Goal: Information Seeking & Learning: Learn about a topic

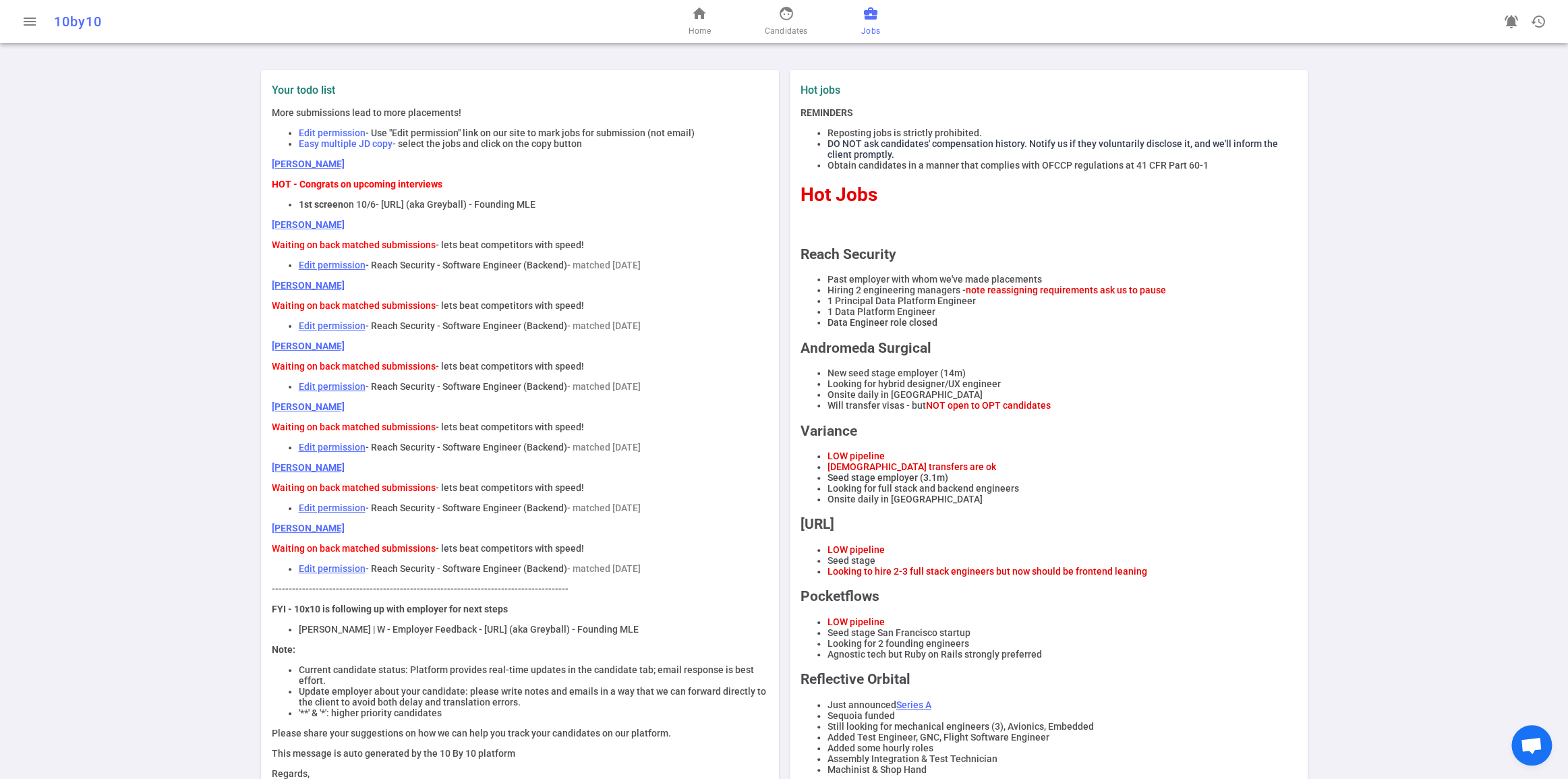
click at [880, 34] on span "Jobs" at bounding box center [871, 31] width 18 height 14
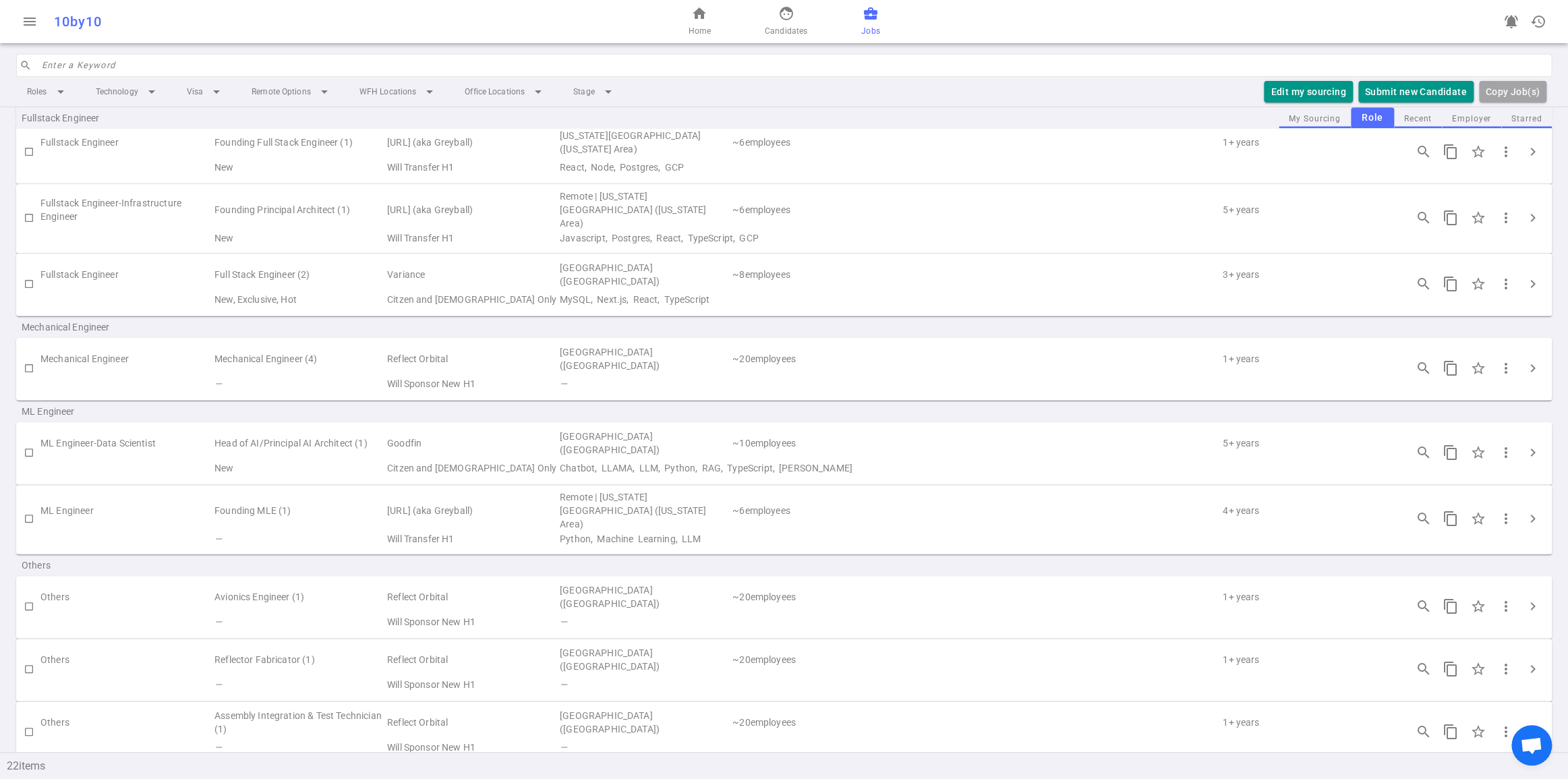
scroll to position [760, 0]
click at [1533, 523] on span "chevron_right" at bounding box center [1533, 515] width 16 height 16
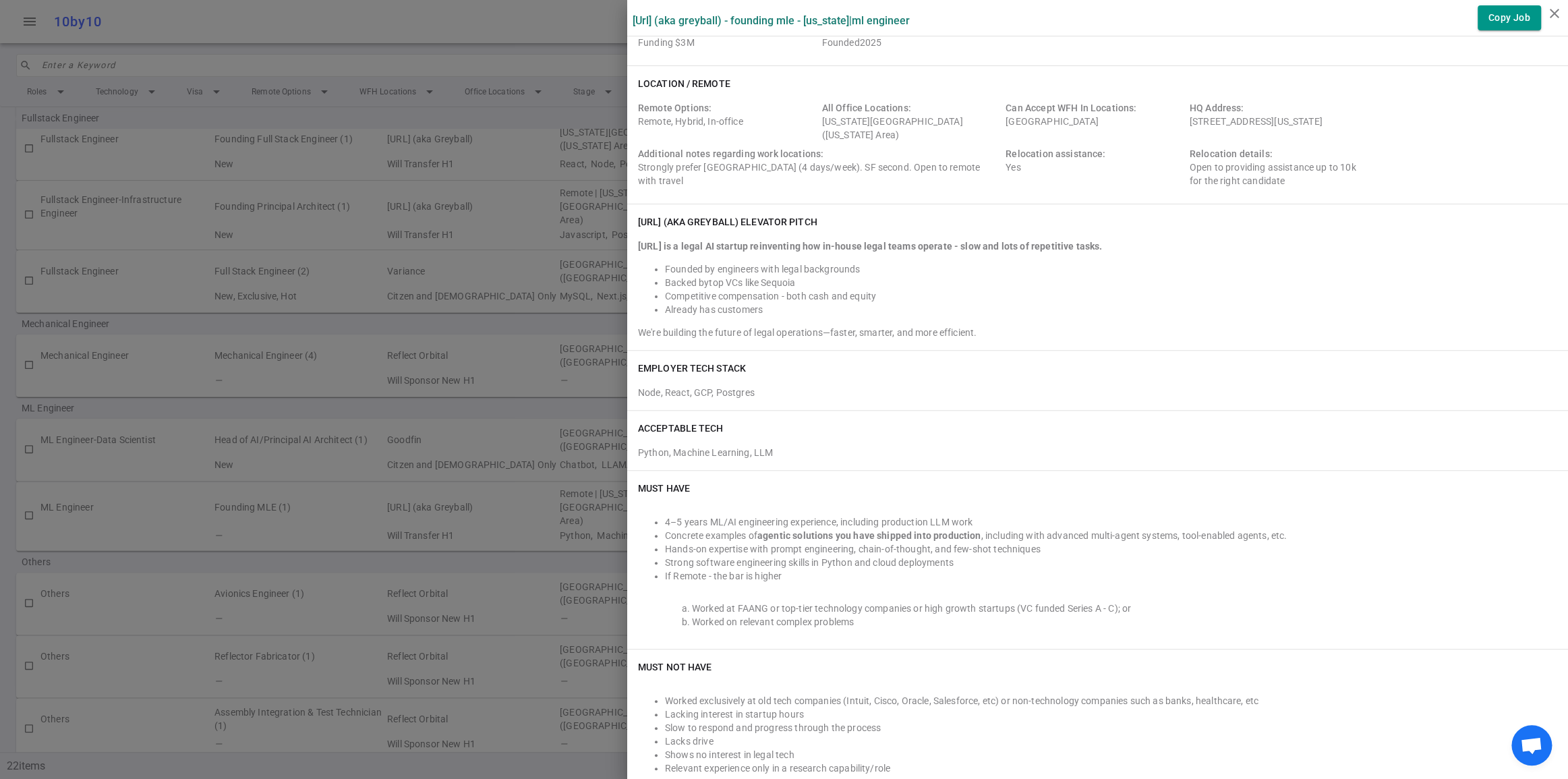
scroll to position [126, 0]
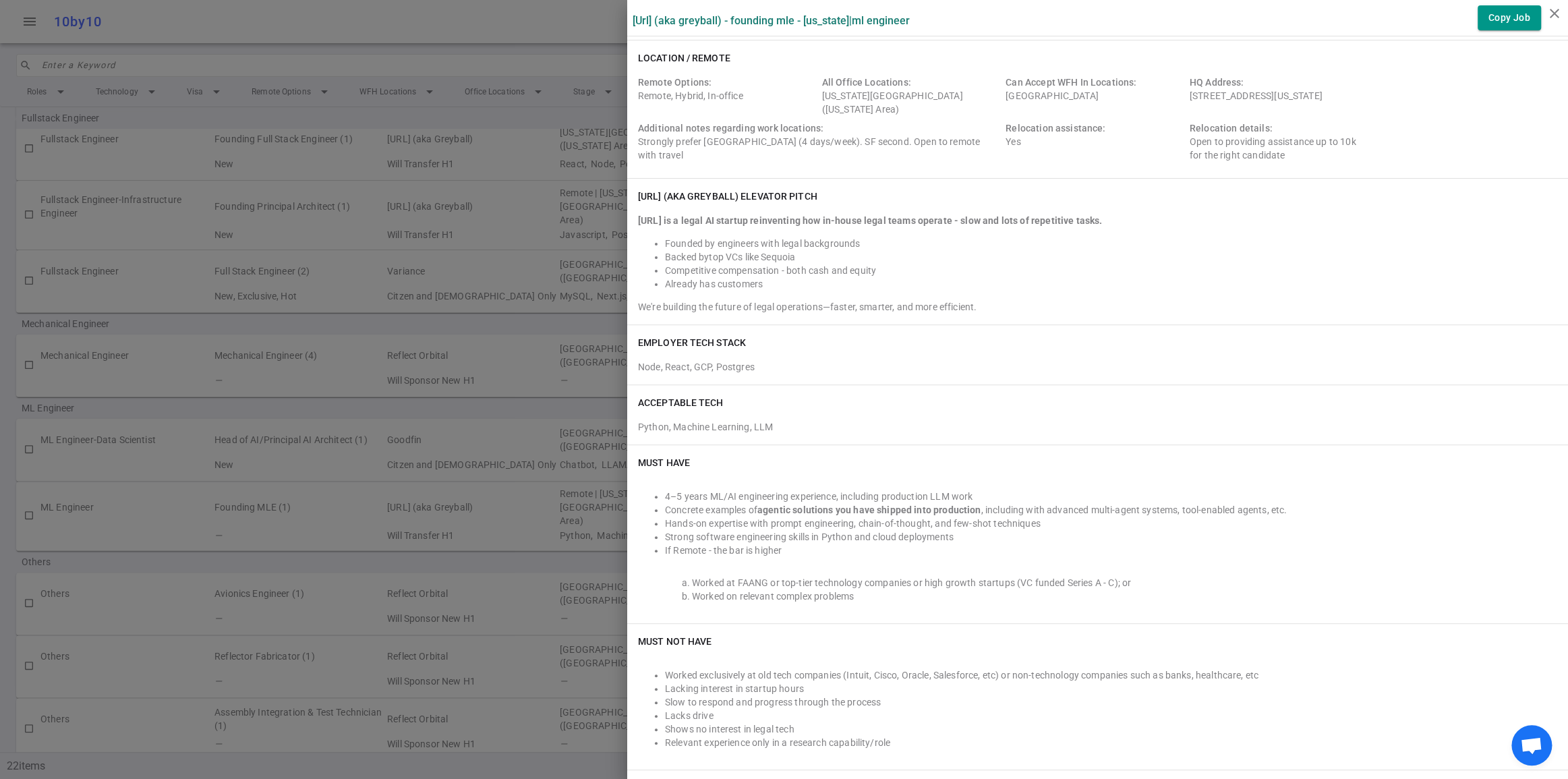
click at [539, 38] on div at bounding box center [784, 390] width 1568 height 779
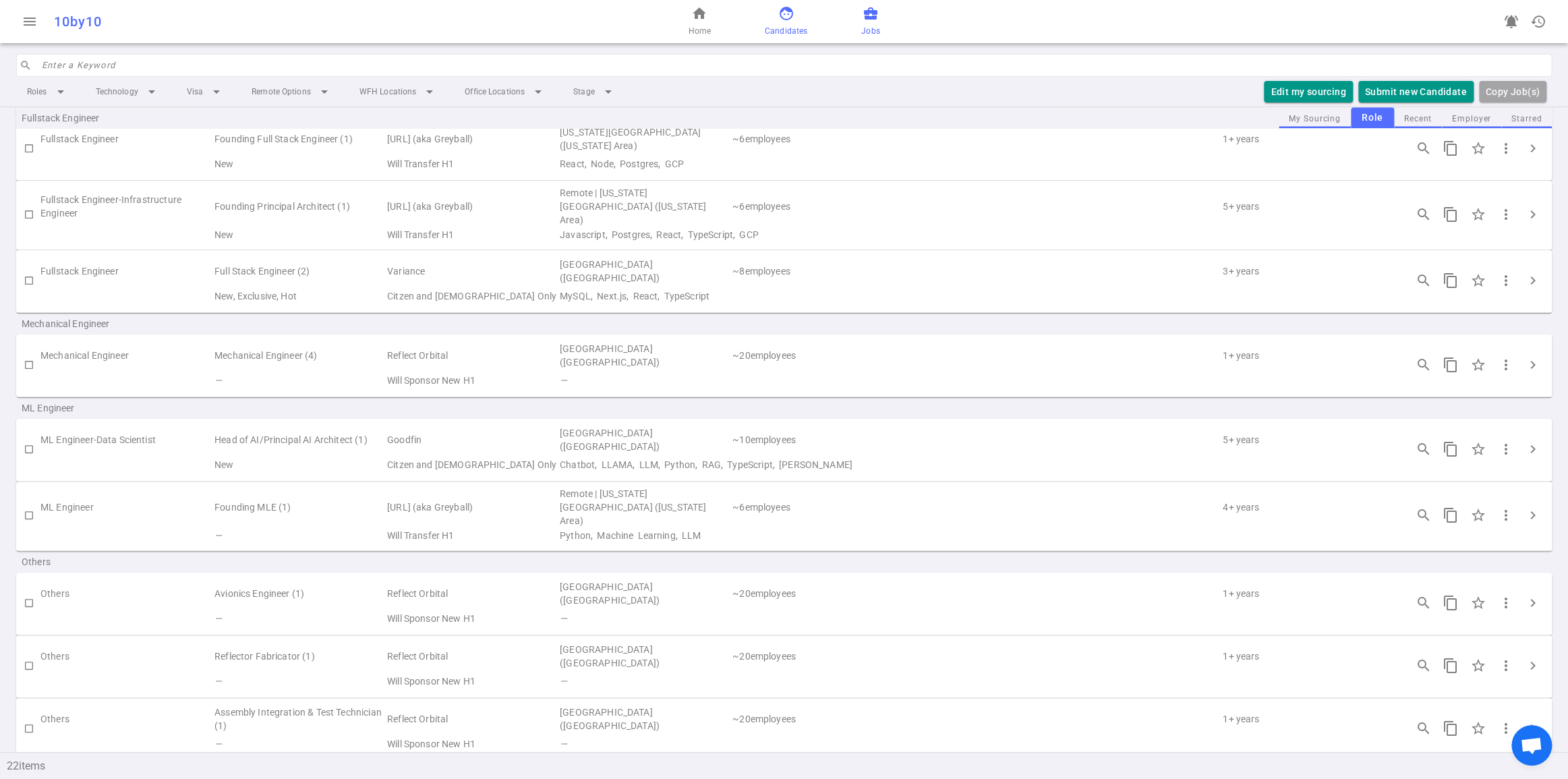
click at [791, 31] on span "Candidates" at bounding box center [786, 31] width 42 height 14
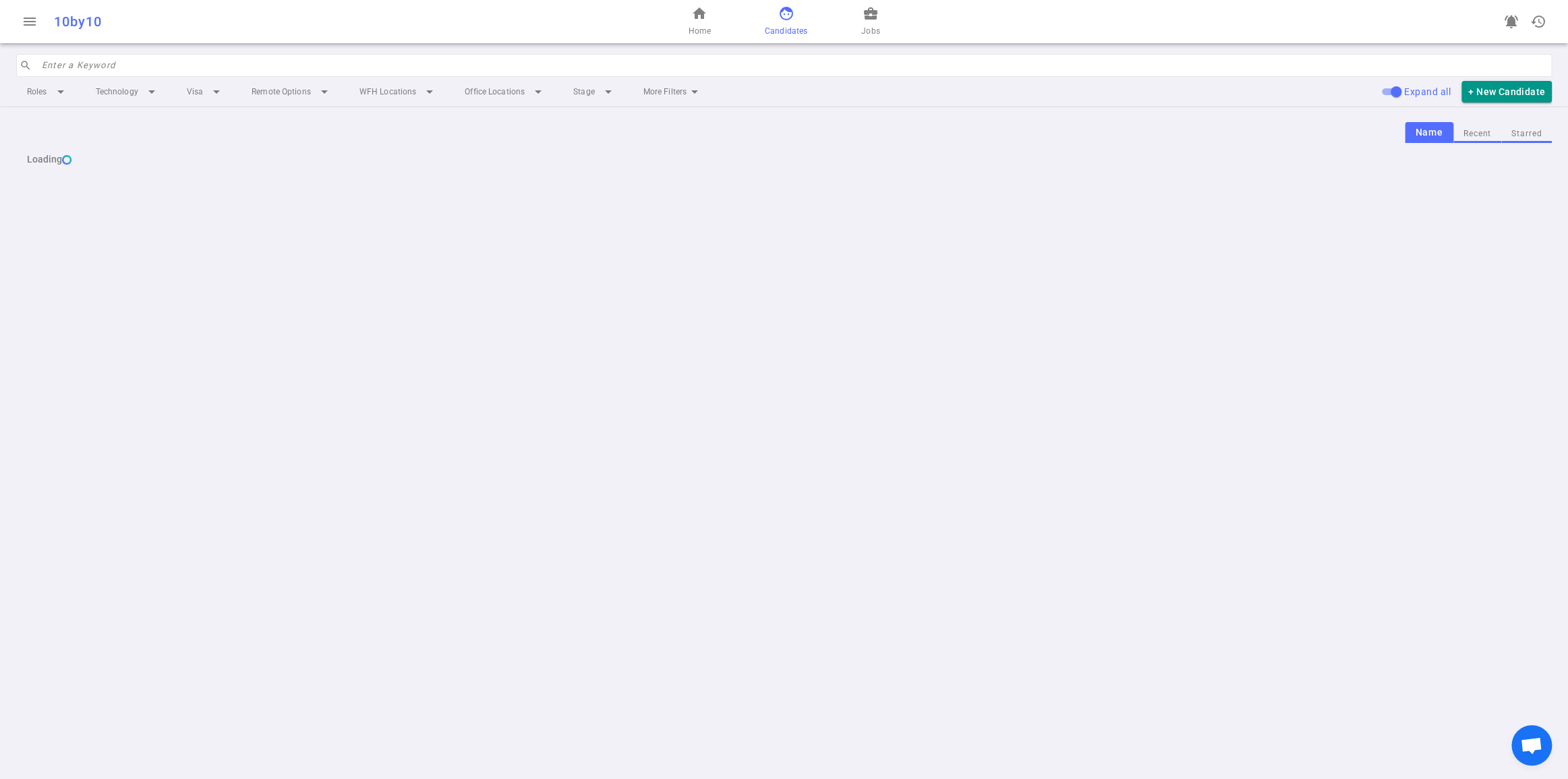
click at [1459, 143] on button "Recent" at bounding box center [1477, 134] width 48 height 18
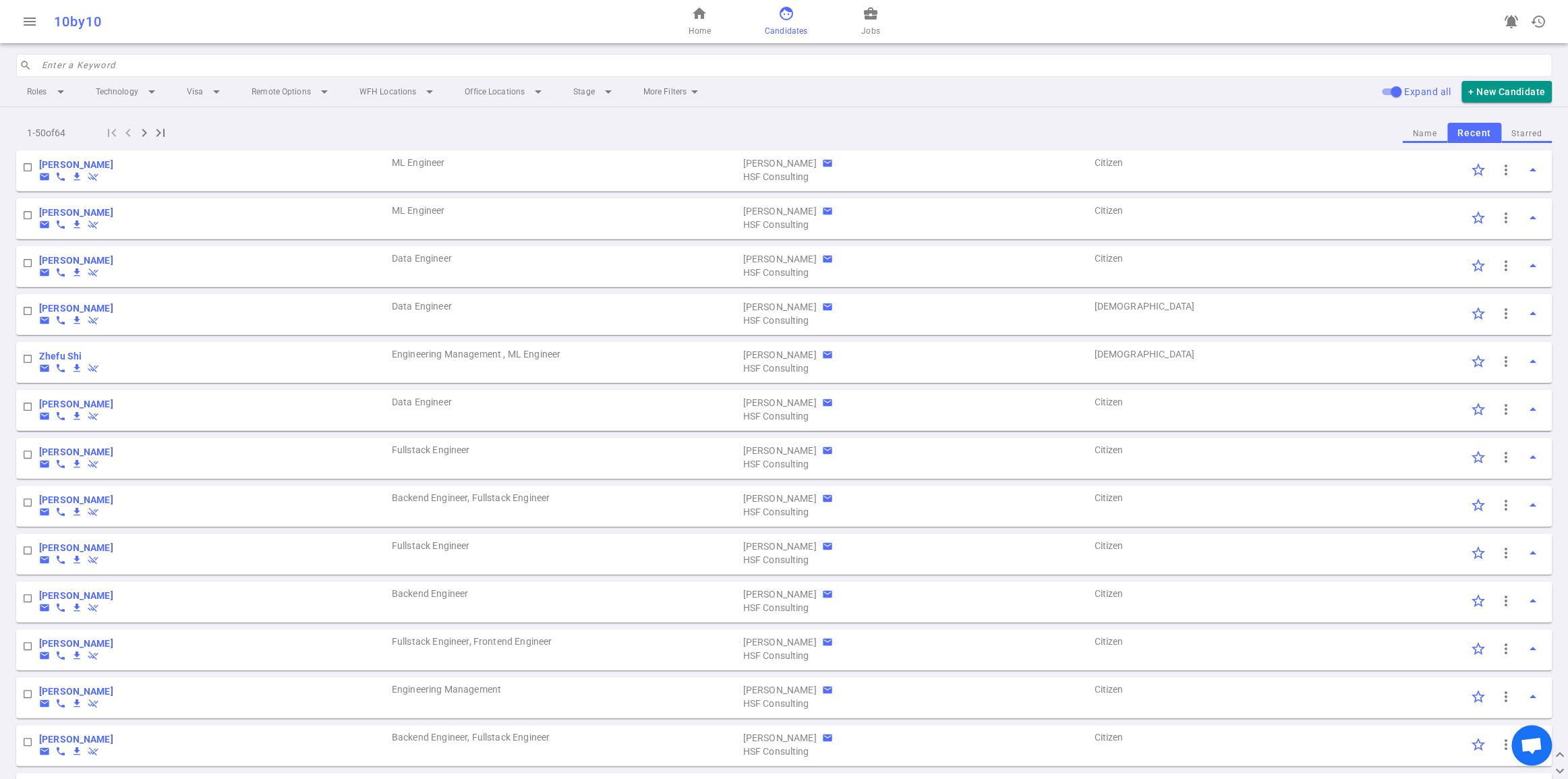
click at [1463, 143] on button "Recent" at bounding box center [1474, 134] width 54 height 21
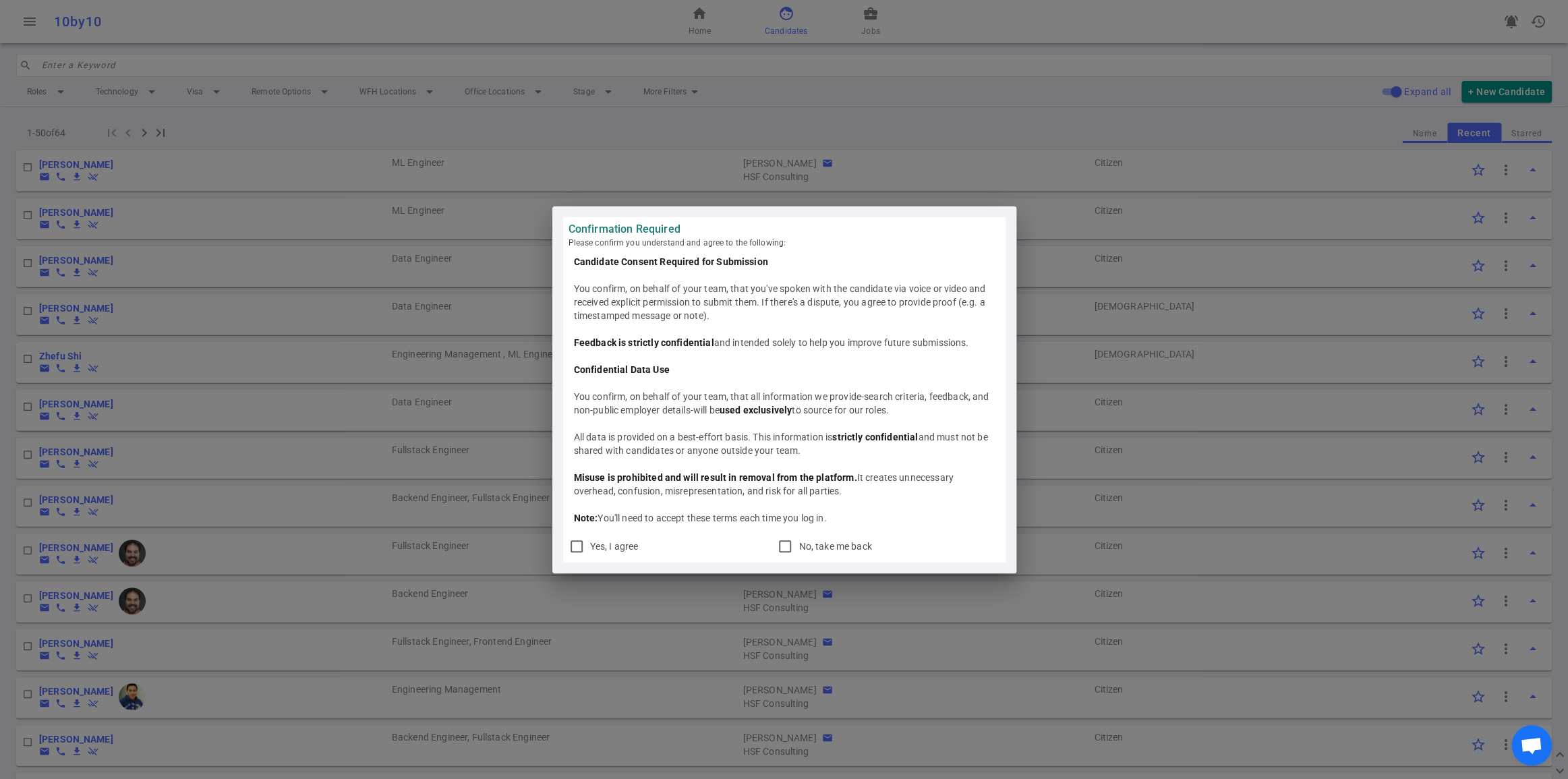
click at [395, 138] on div "Confirmation Required Please confirm you understand and agree to the following:…" at bounding box center [784, 390] width 1568 height 779
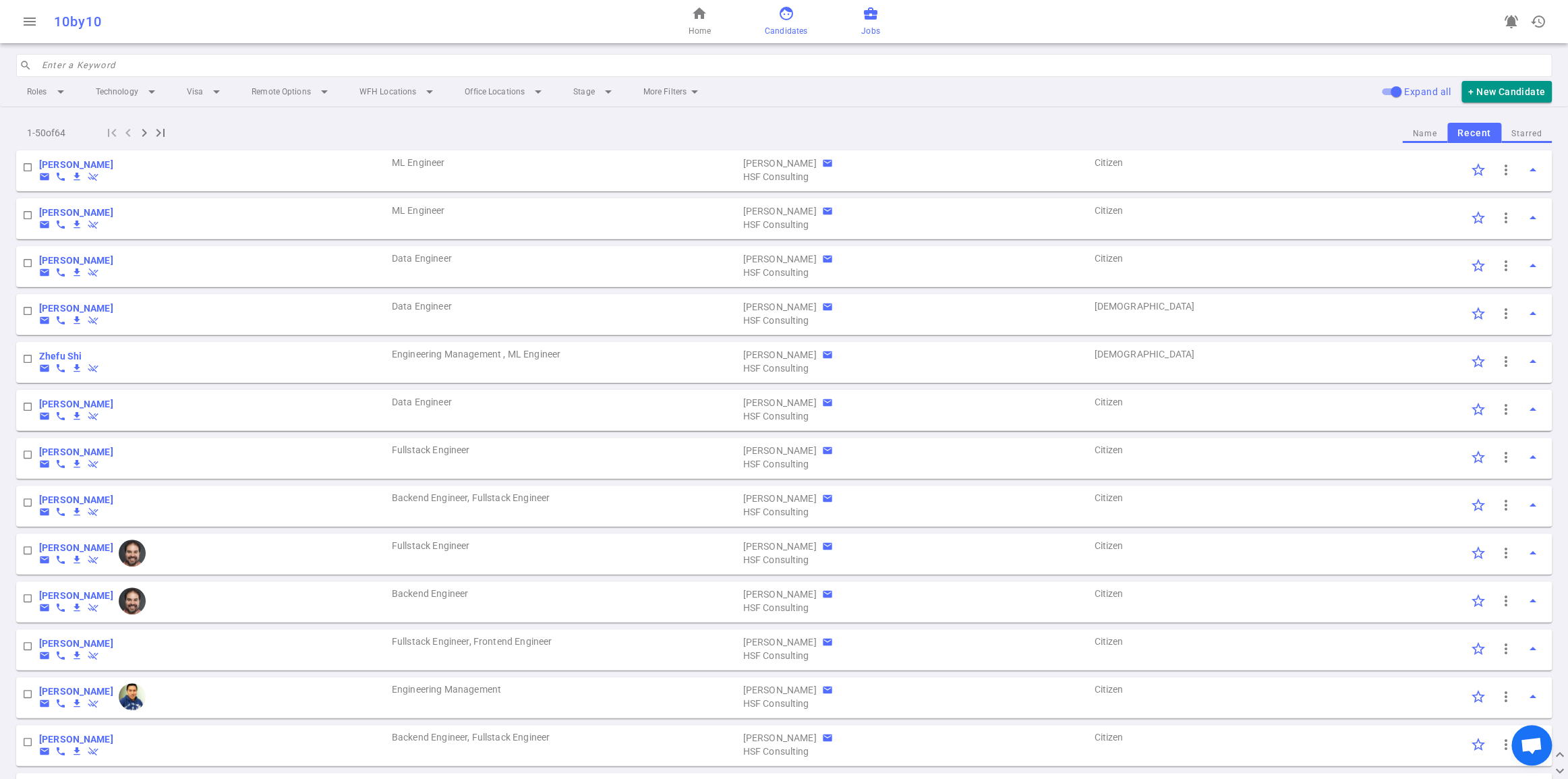
click at [880, 32] on span "Jobs" at bounding box center [871, 31] width 18 height 14
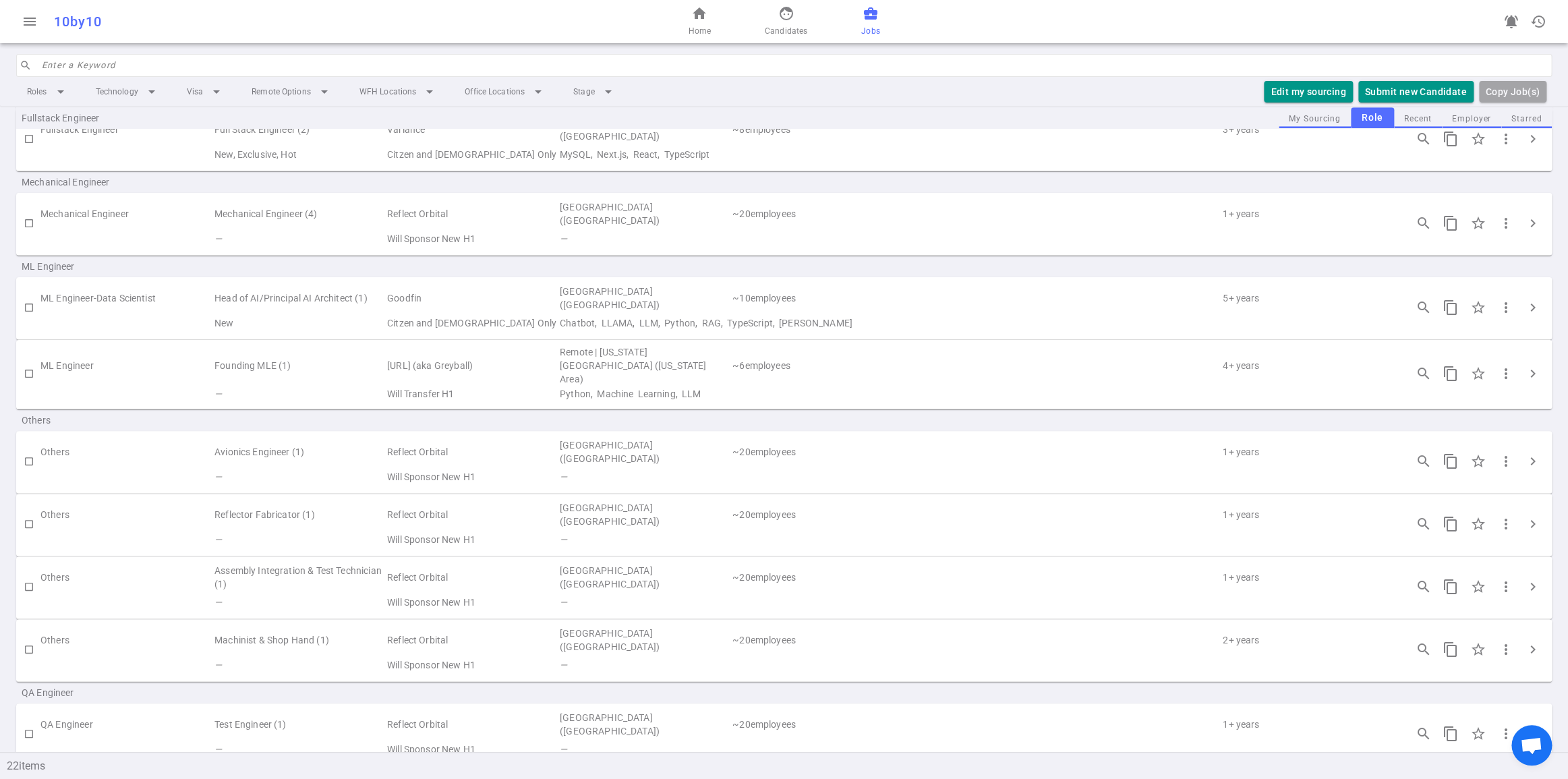
scroll to position [909, 0]
click at [1532, 374] on span "chevron_right" at bounding box center [1533, 366] width 16 height 16
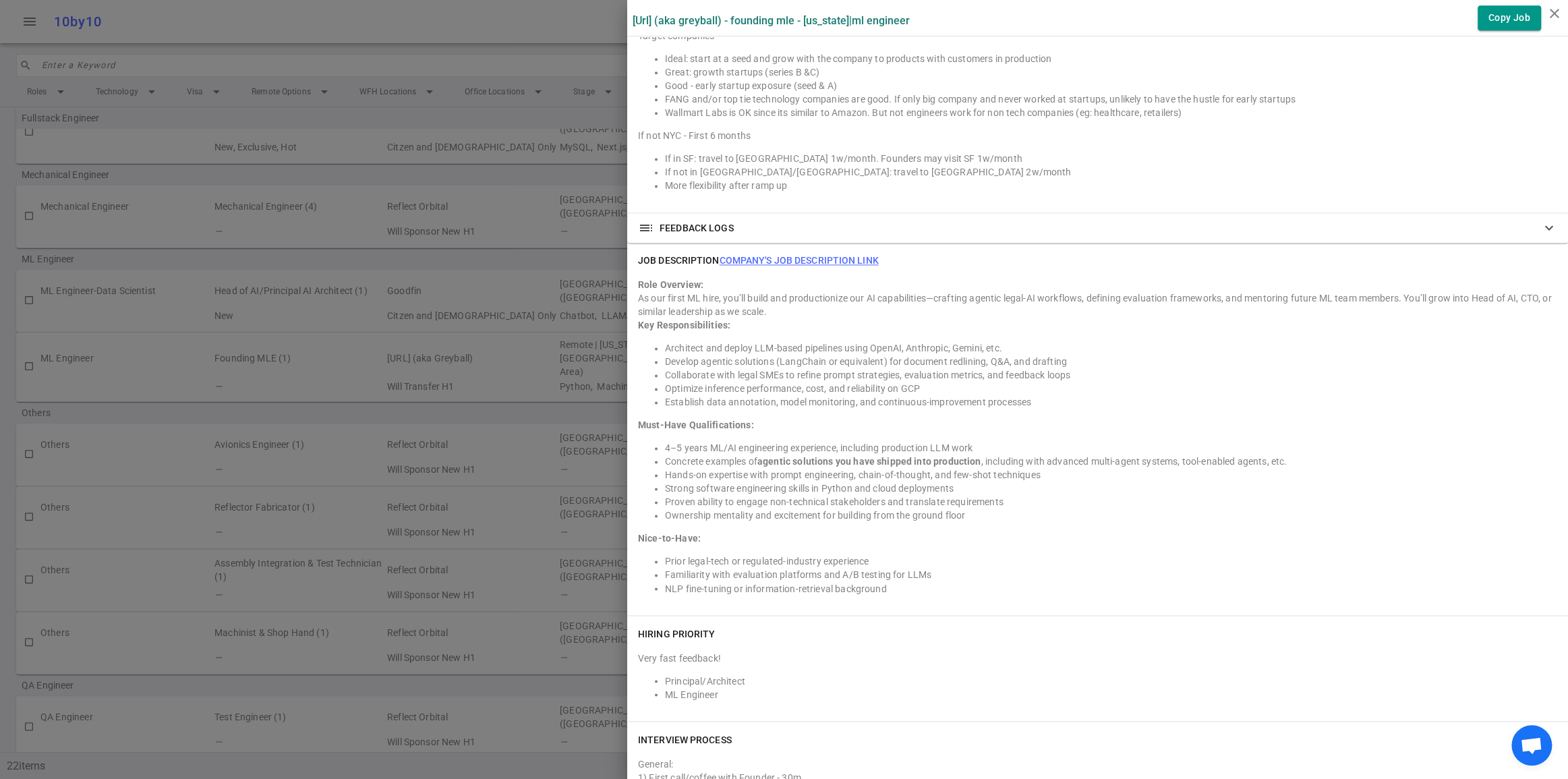
scroll to position [1127, 0]
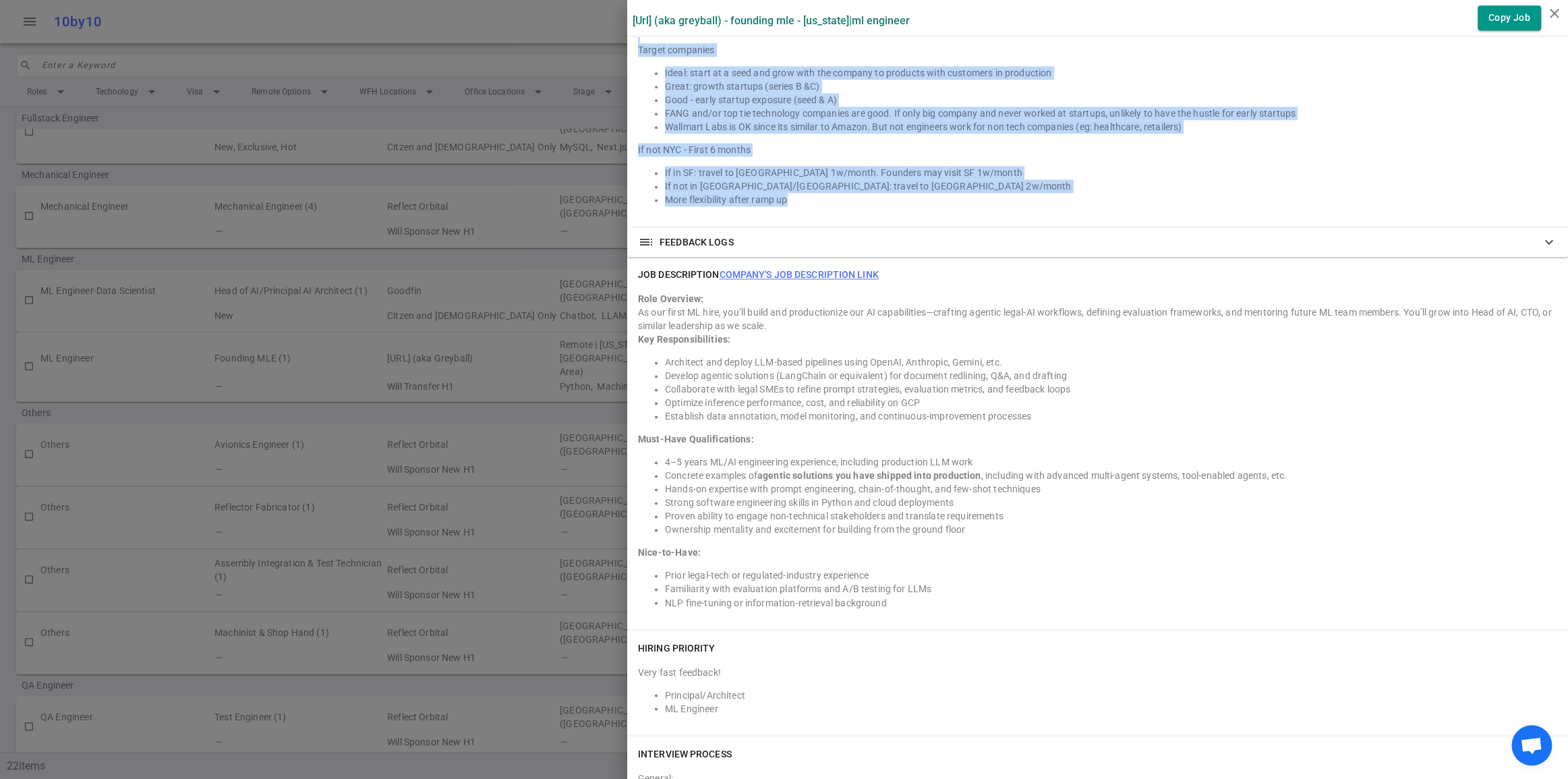
drag, startPoint x: 638, startPoint y: 191, endPoint x: 872, endPoint y: 466, distance: 361.1
click at [872, 227] on div "INSIDER SCOOP As a founding engineer, the candidate will be 1 of the first non-…" at bounding box center [1098, 97] width 941 height 259
copy div "INSIDER SCOOP As a founding engineer, the candidate will be 1 of the first non-…"
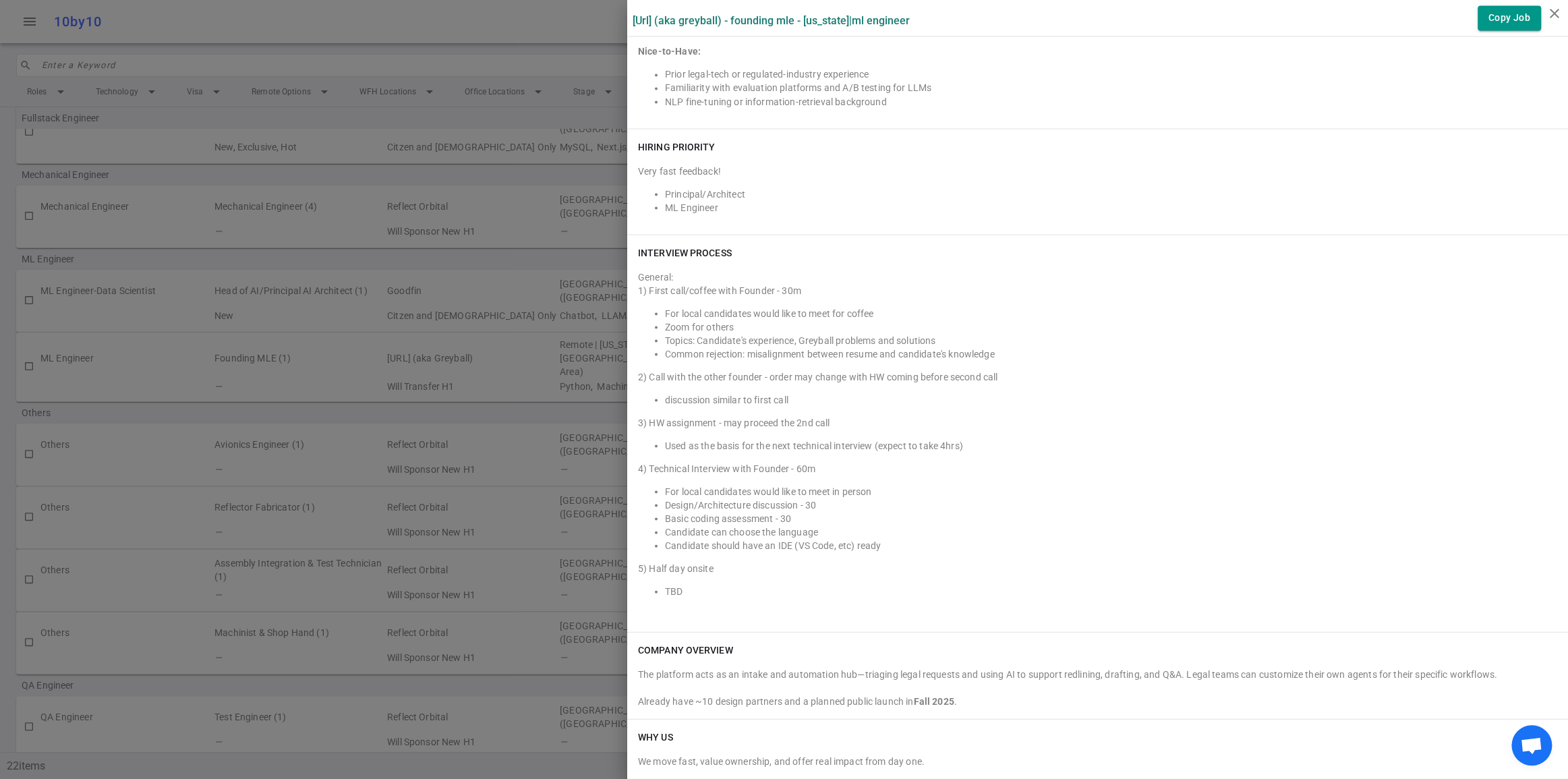
scroll to position [2088, 0]
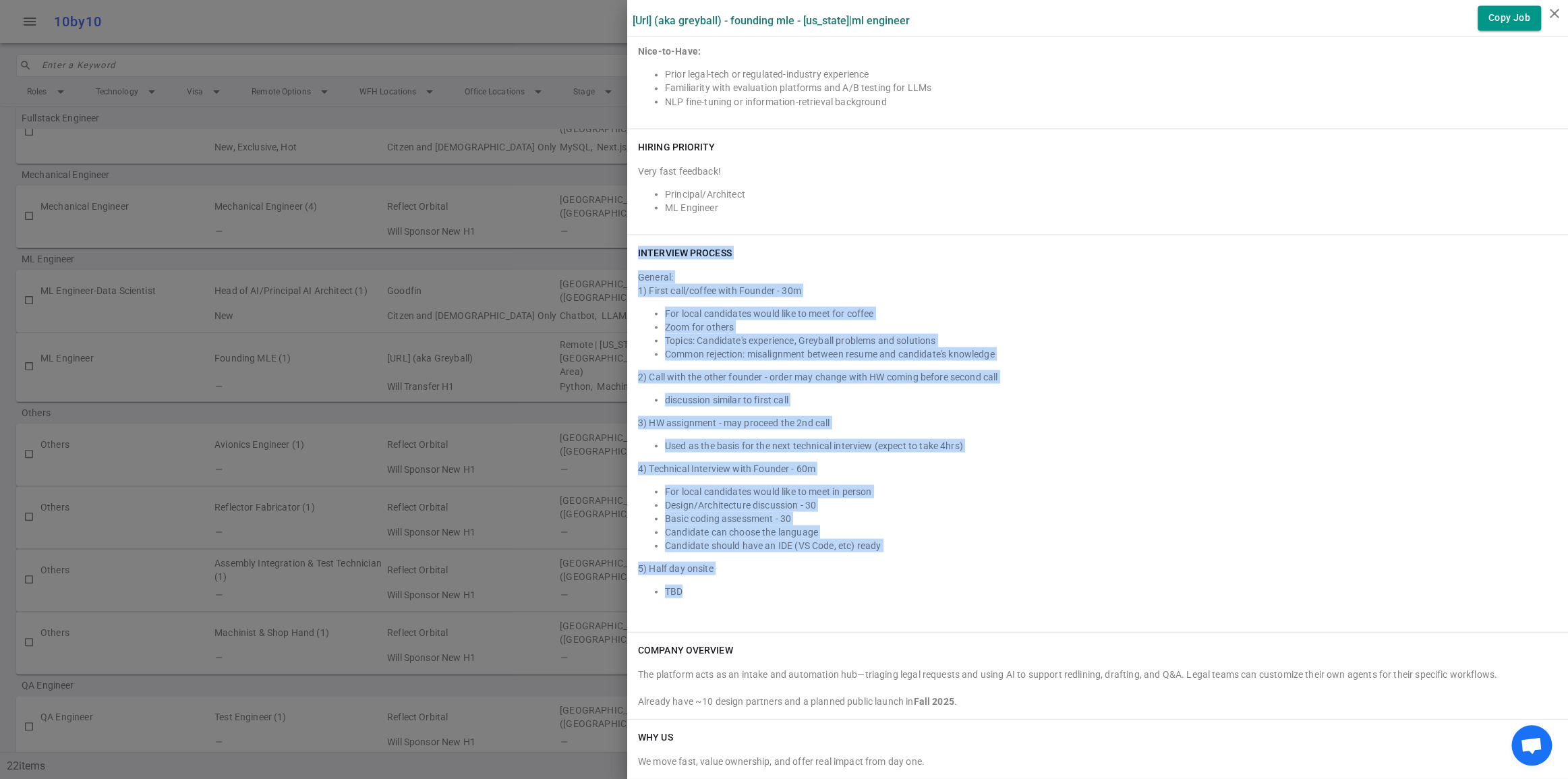
drag, startPoint x: 639, startPoint y: 166, endPoint x: 917, endPoint y: 585, distance: 502.8
click at [917, 585] on div "INTERVIEW PROCESS General: 1) First call/coffee with Founder - 30m For local ca…" at bounding box center [1098, 433] width 941 height 397
copy div "INTERVIEW PROCESS General: 1) First call/coffee with Founder - 30m For local ca…"
